Goal: Check status: Check status

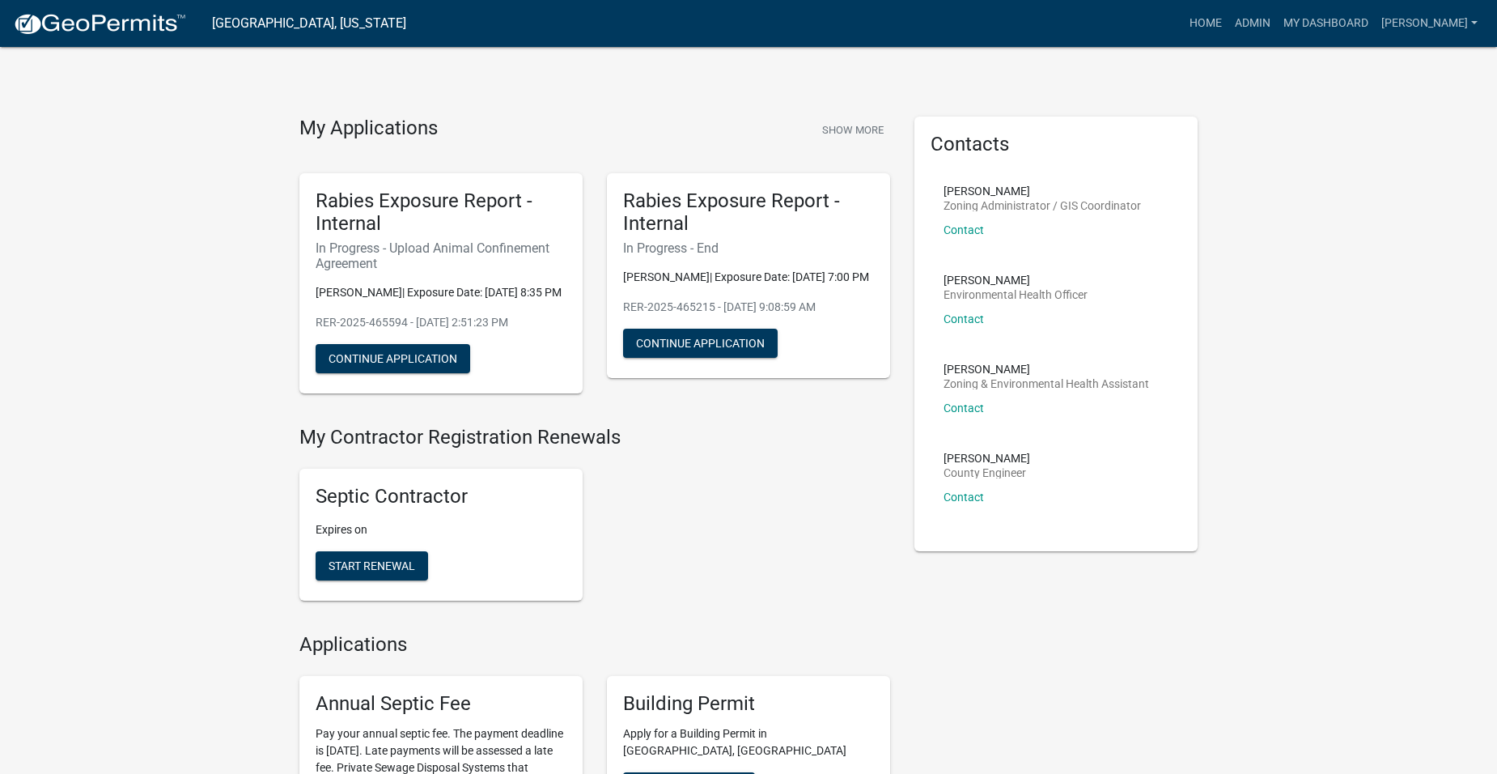
scroll to position [844, 0]
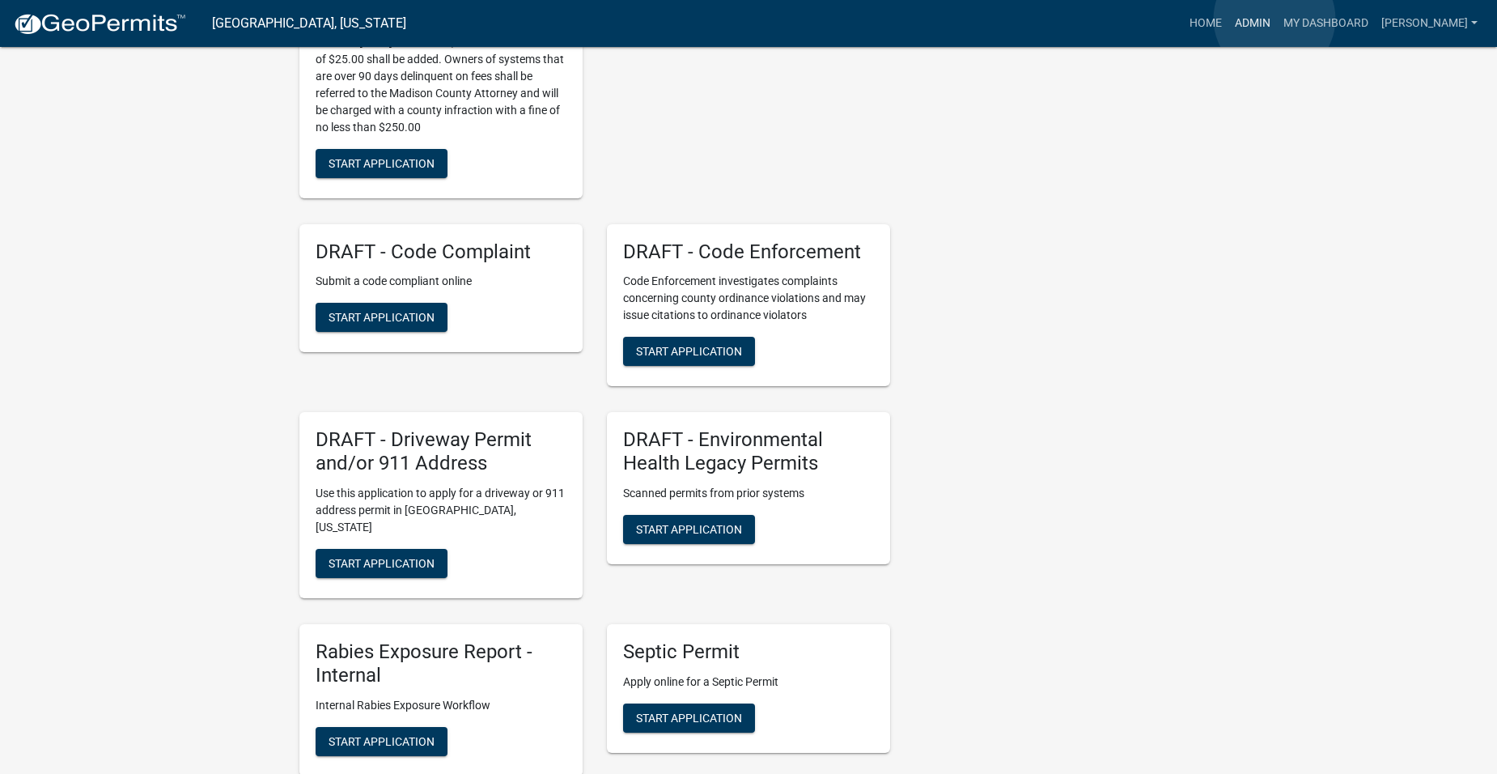
click at [1275, 19] on link "Admin" at bounding box center [1252, 23] width 49 height 31
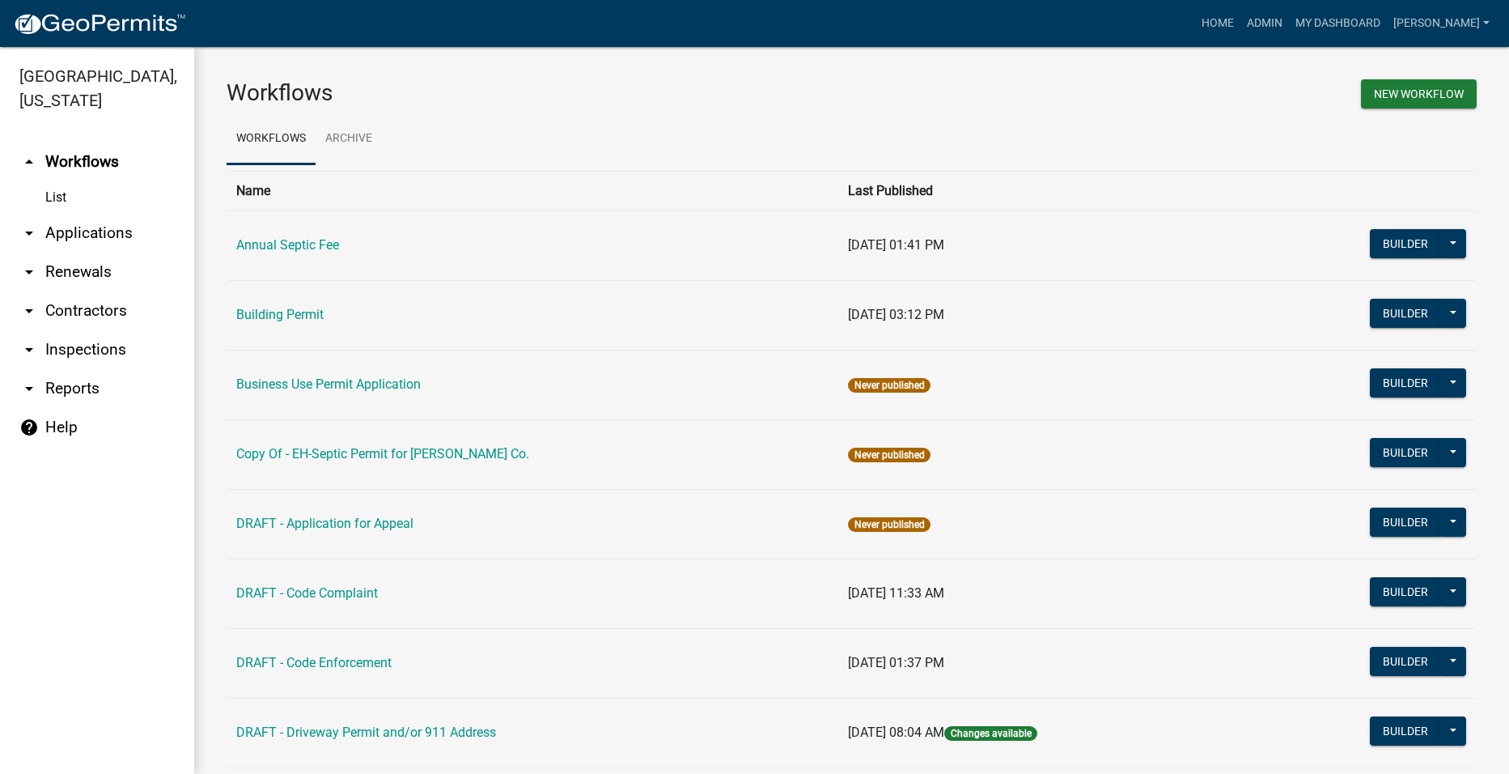
click at [105, 214] on link "arrow_drop_down Applications" at bounding box center [97, 233] width 194 height 39
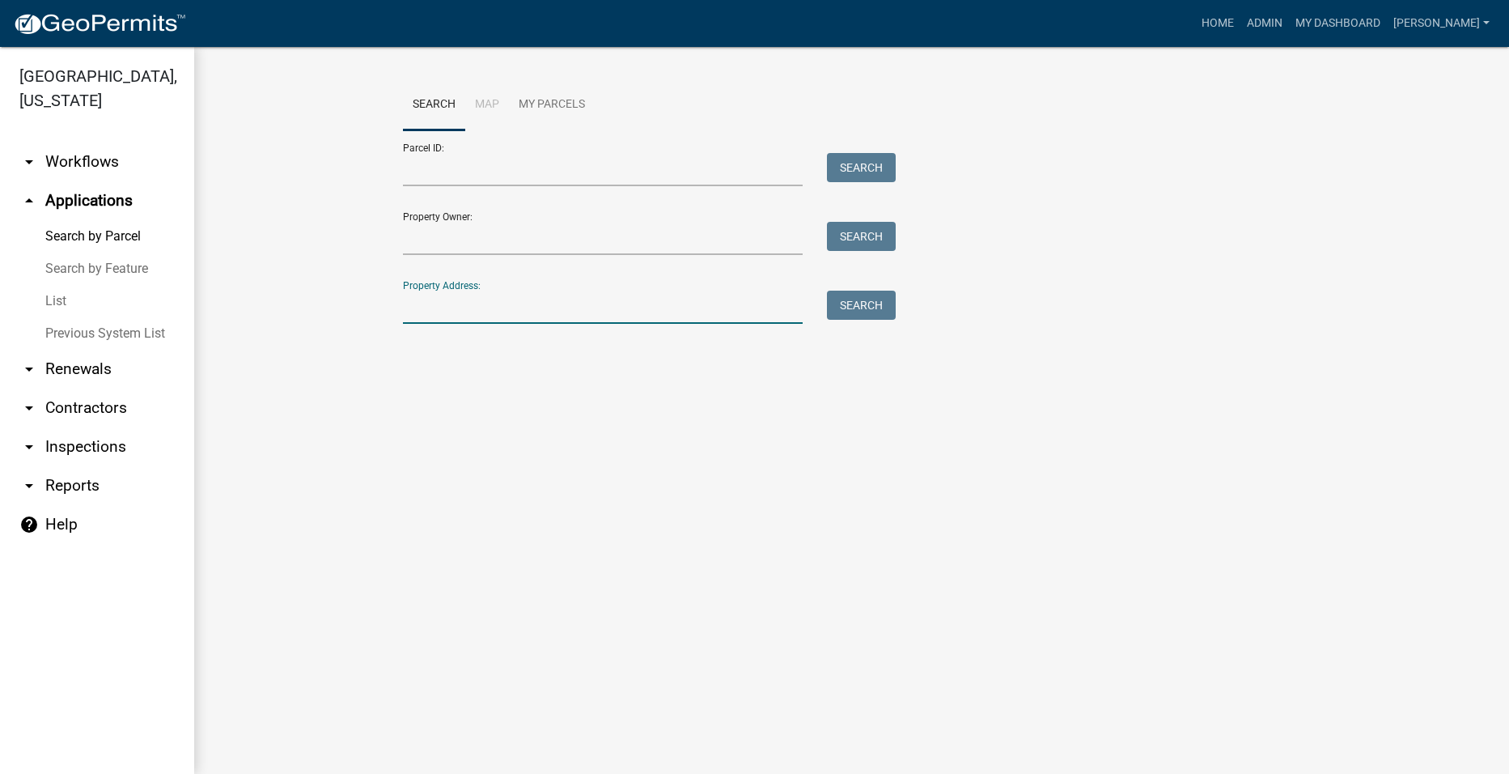
click at [490, 302] on input "Property Address:" at bounding box center [603, 307] width 401 height 33
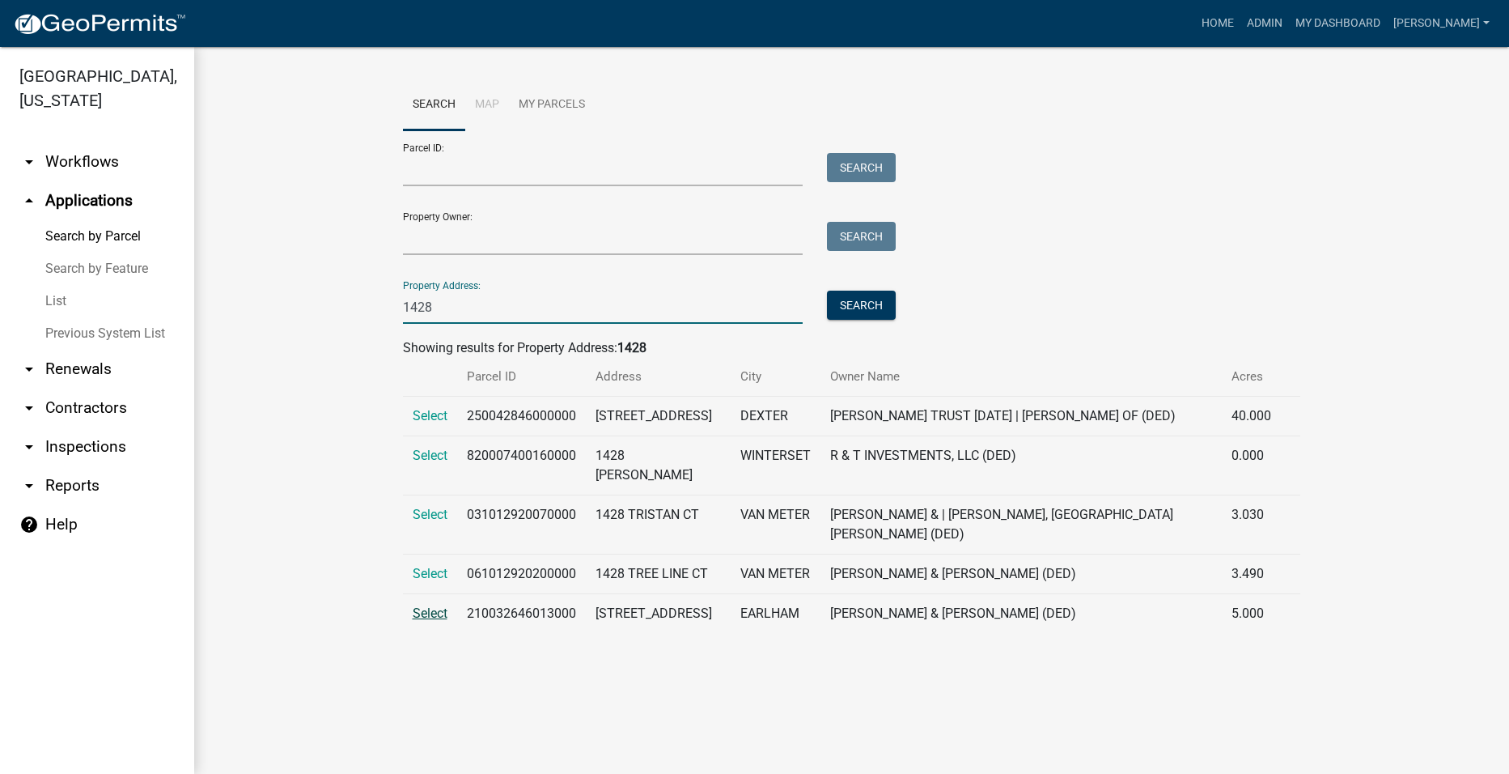
type input "1428"
click at [418, 621] on span "Select" at bounding box center [430, 612] width 35 height 15
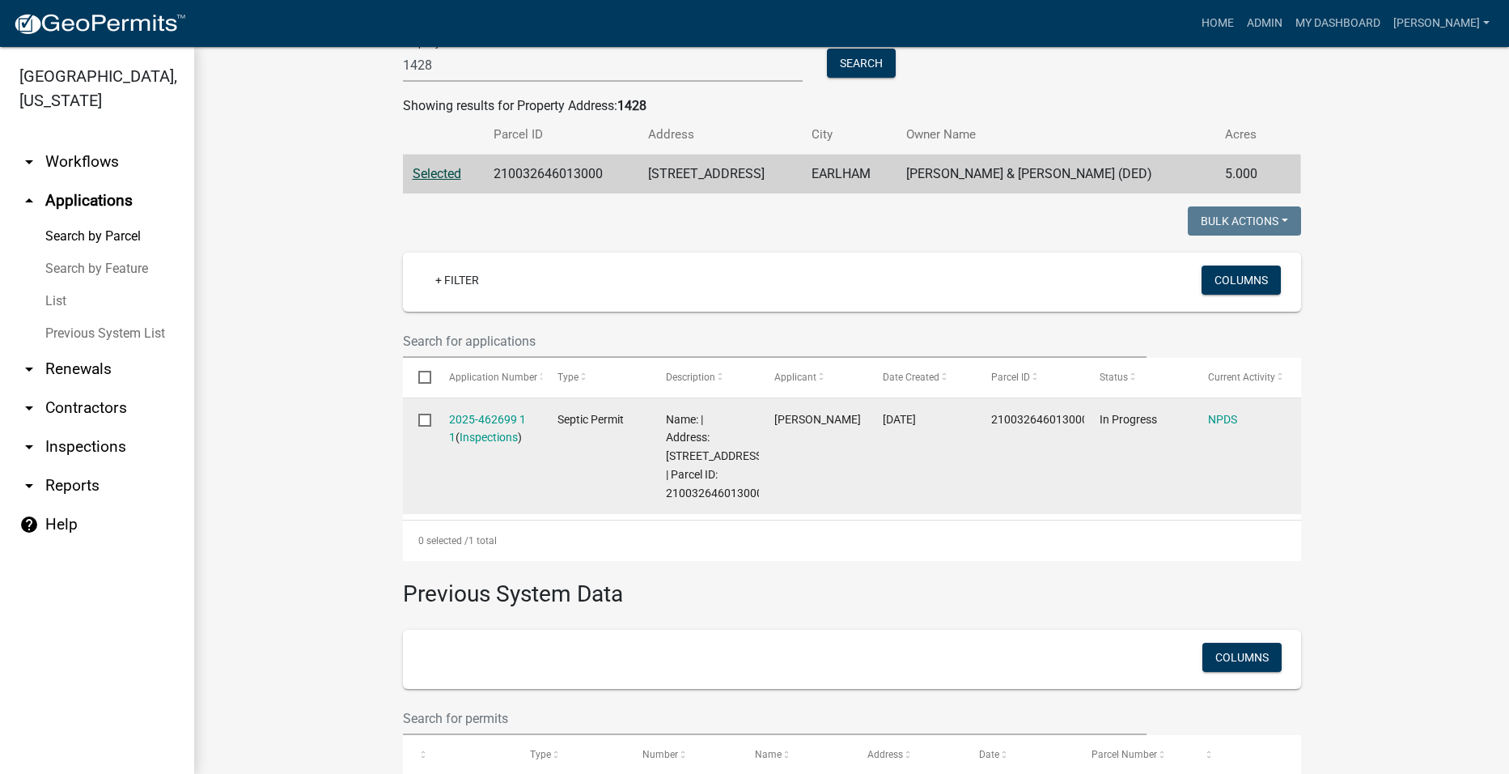
scroll to position [243, 0]
click at [478, 421] on link "2025-462699 1 1" at bounding box center [487, 428] width 77 height 32
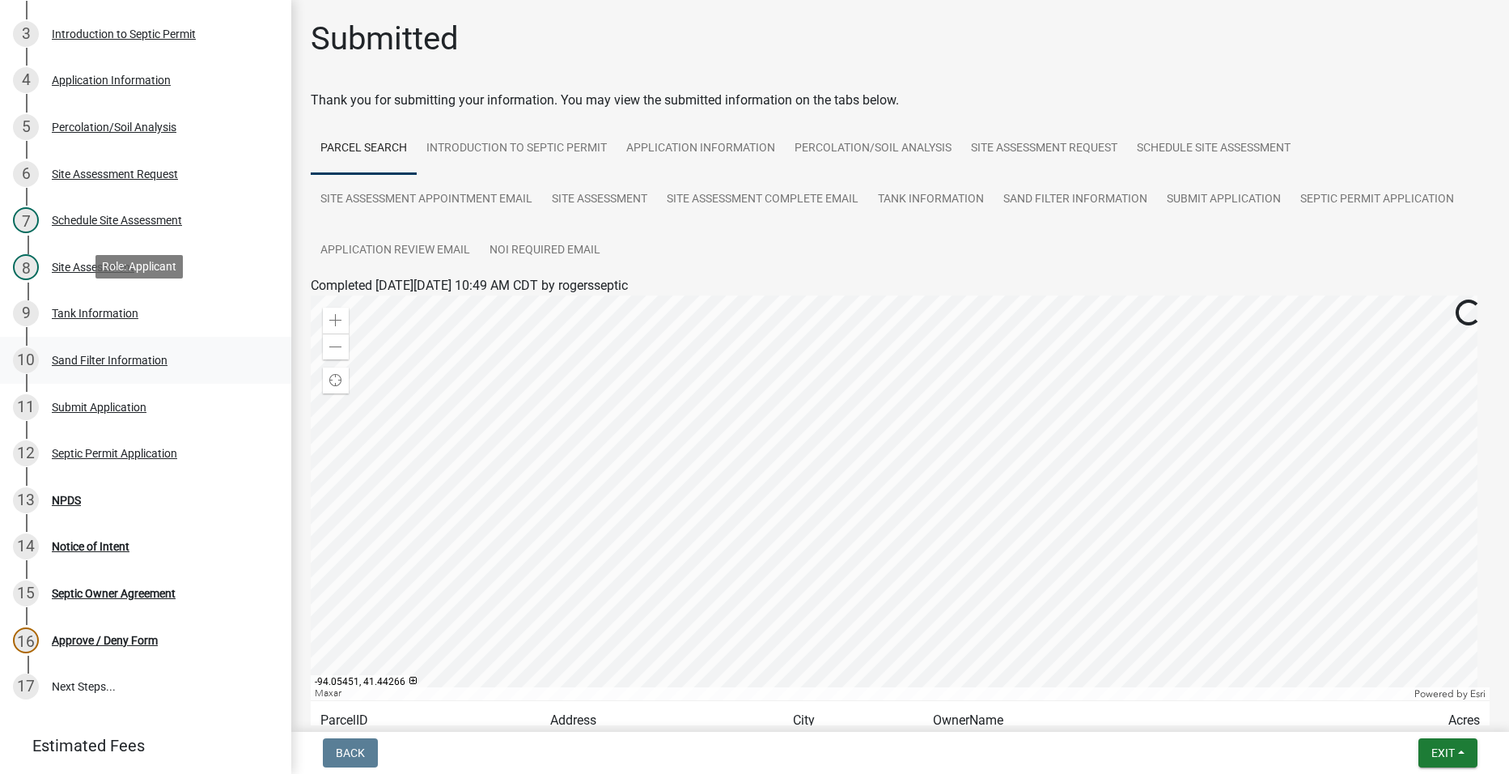
scroll to position [324, 0]
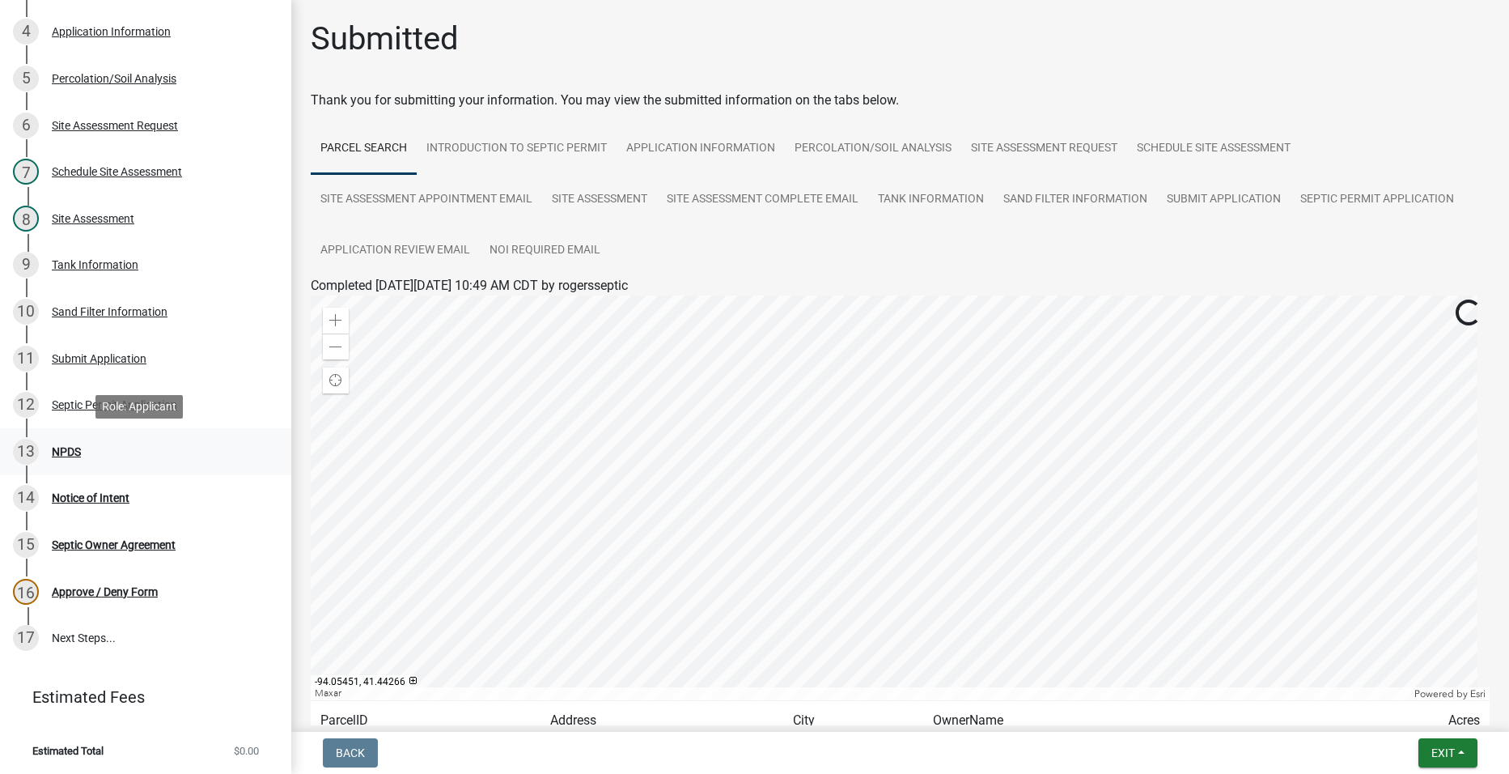
click at [61, 443] on div "13 NPDS" at bounding box center [139, 452] width 252 height 26
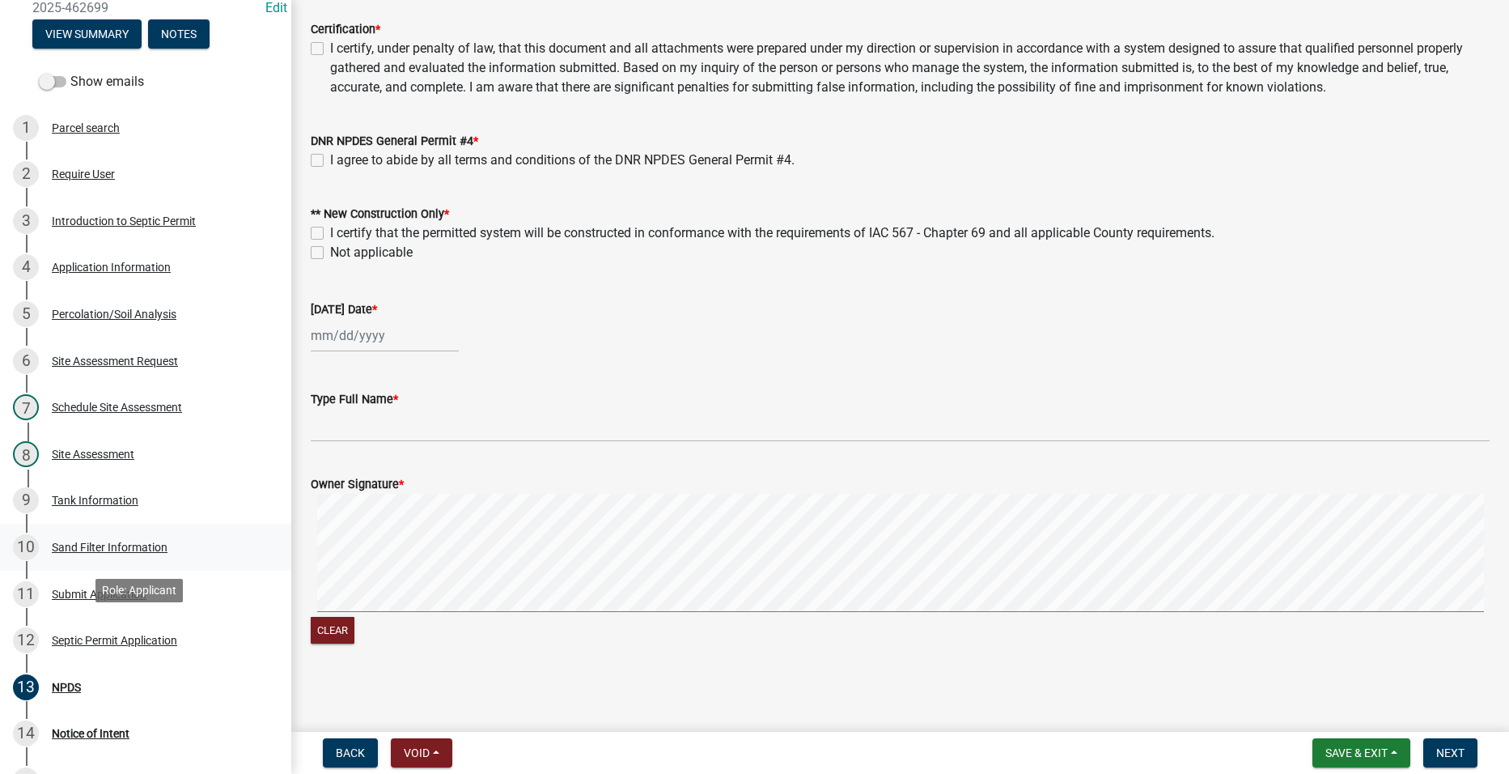
scroll to position [0, 0]
